Goal: Navigation & Orientation: Go to known website

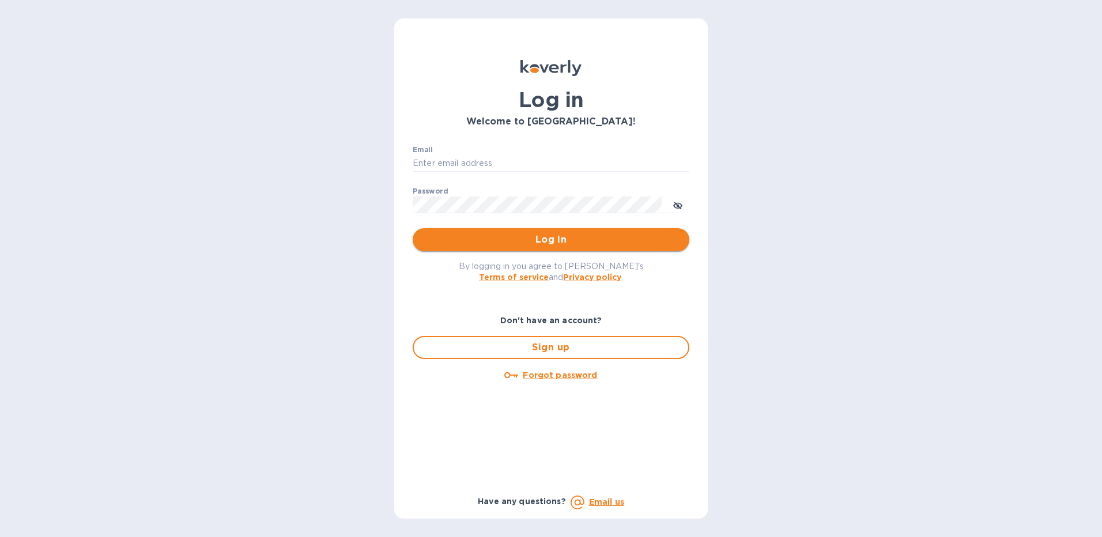
type input "[EMAIL_ADDRESS][DOMAIN_NAME]"
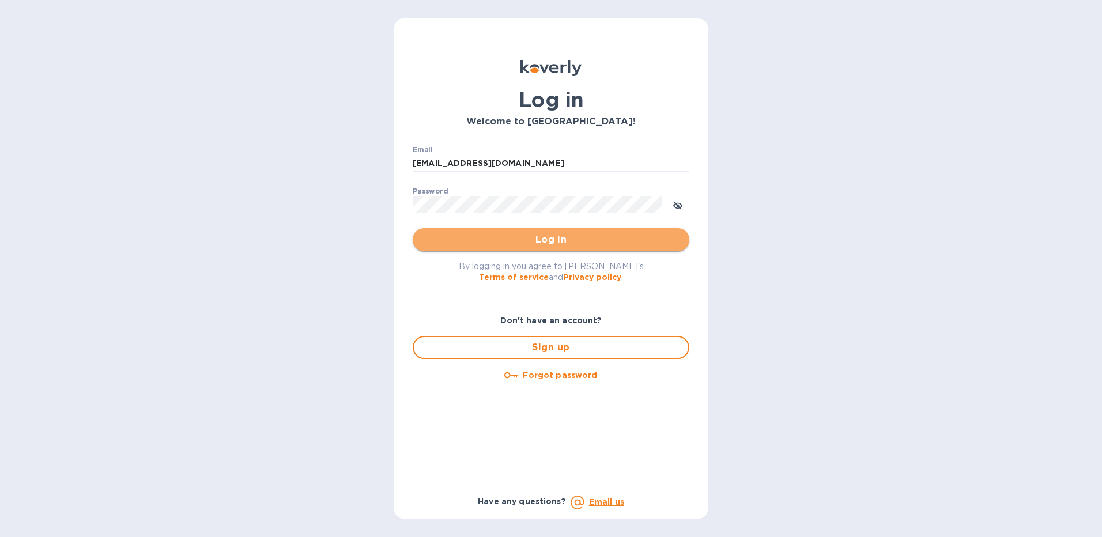
click at [552, 238] on span "Log in" at bounding box center [551, 240] width 258 height 14
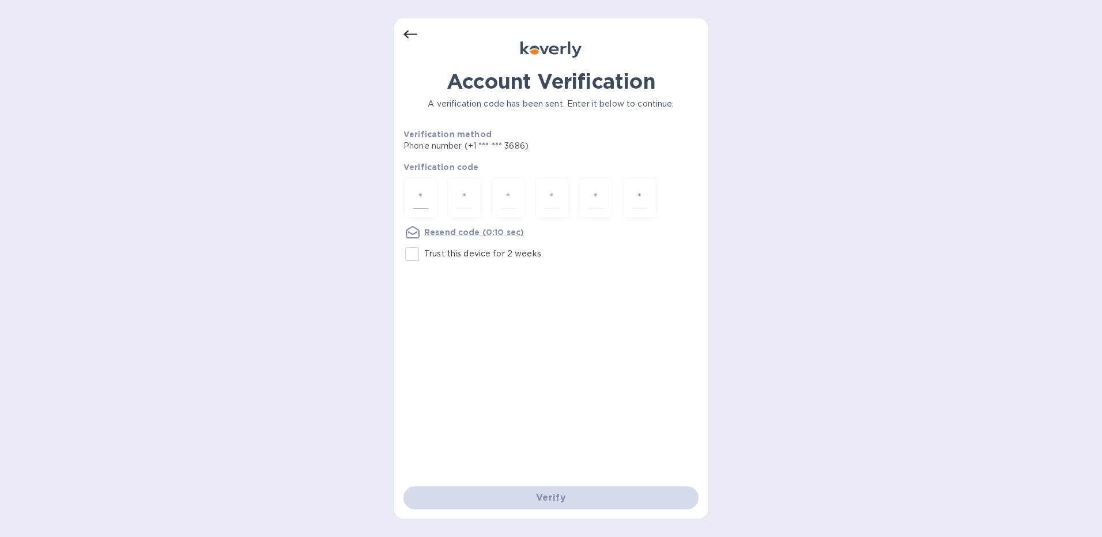
click at [423, 197] on input "number" at bounding box center [420, 197] width 15 height 21
type input "6"
type input "1"
type input "0"
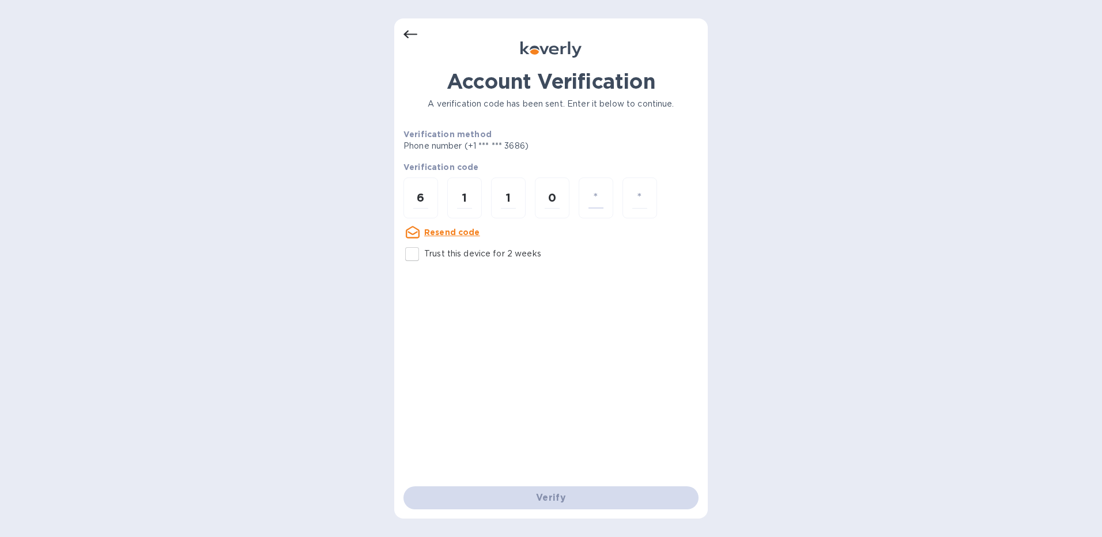
type input "4"
type input "7"
